Goal: Check status: Check status

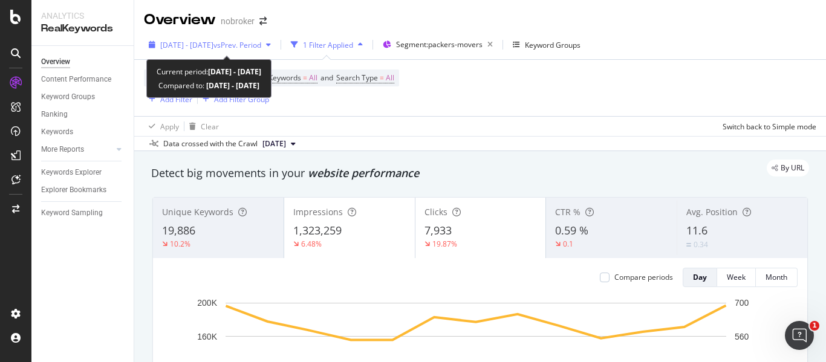
click at [276, 51] on div "2025 Sep. 1st - Sep. 13th vs Prev. Period" at bounding box center [210, 45] width 132 height 18
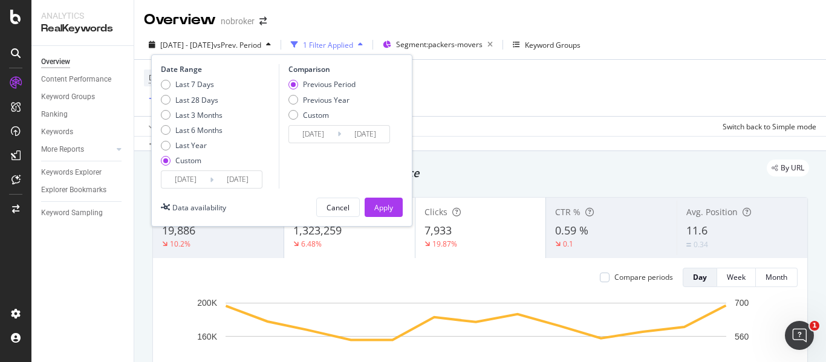
click at [227, 187] on input "2025/09/13" at bounding box center [237, 179] width 48 height 17
